Goal: Task Accomplishment & Management: Complete application form

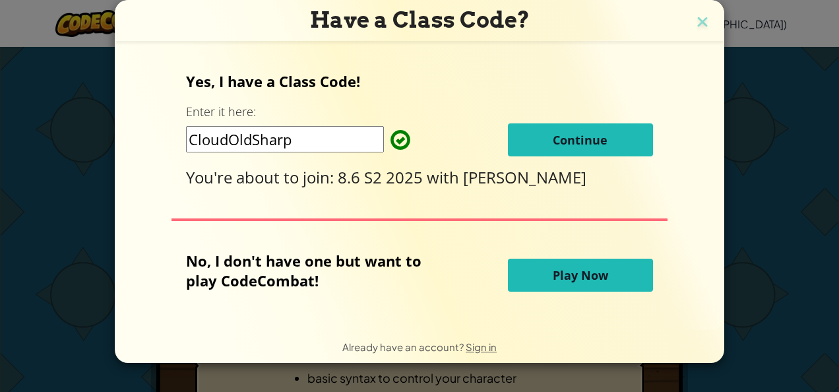
click at [579, 132] on span "Continue" at bounding box center [580, 140] width 55 height 16
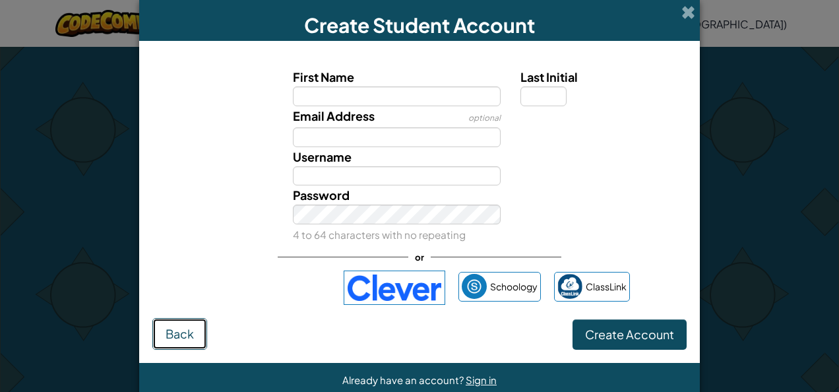
click at [170, 321] on button "Back" at bounding box center [179, 334] width 55 height 32
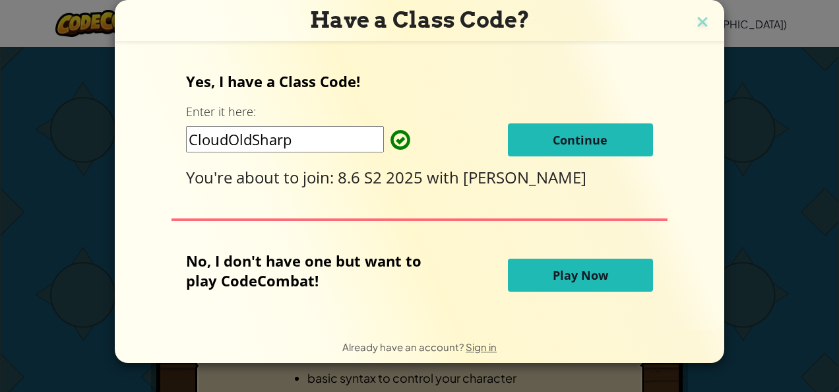
click at [558, 148] on button "Continue" at bounding box center [580, 139] width 145 height 33
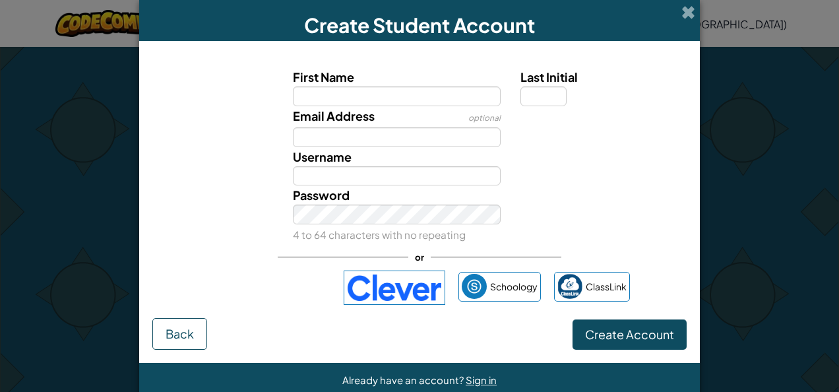
scroll to position [22, 0]
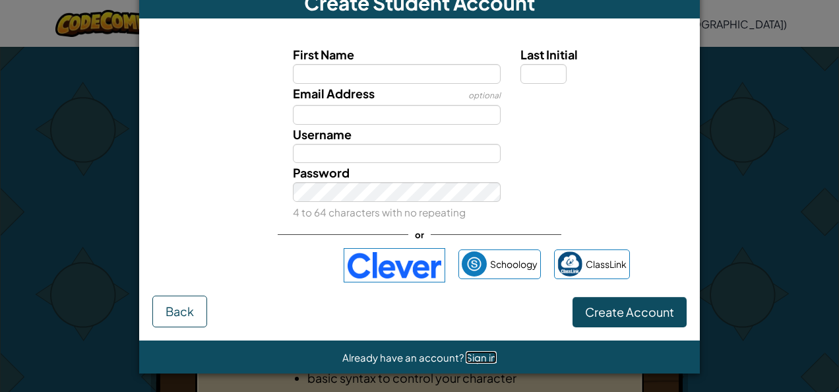
click at [471, 352] on span "Sign in" at bounding box center [481, 357] width 31 height 13
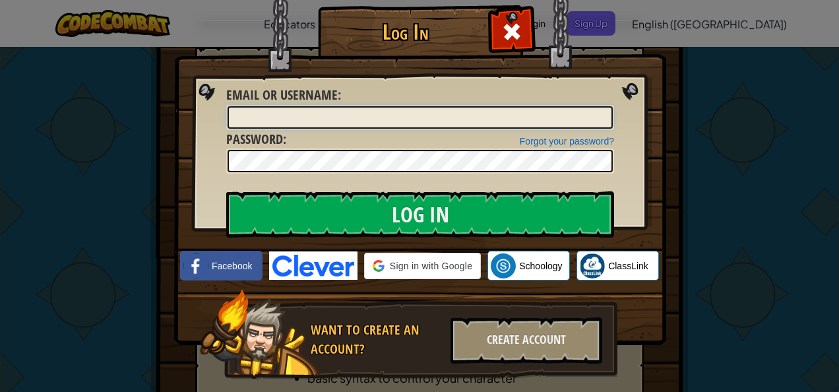
type input "Ann_:3:0"
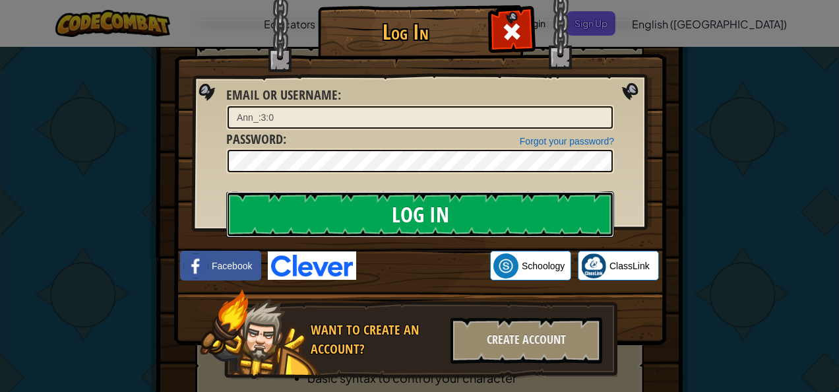
click at [435, 222] on input "Log In" at bounding box center [420, 214] width 388 height 46
